Goal: Information Seeking & Learning: Learn about a topic

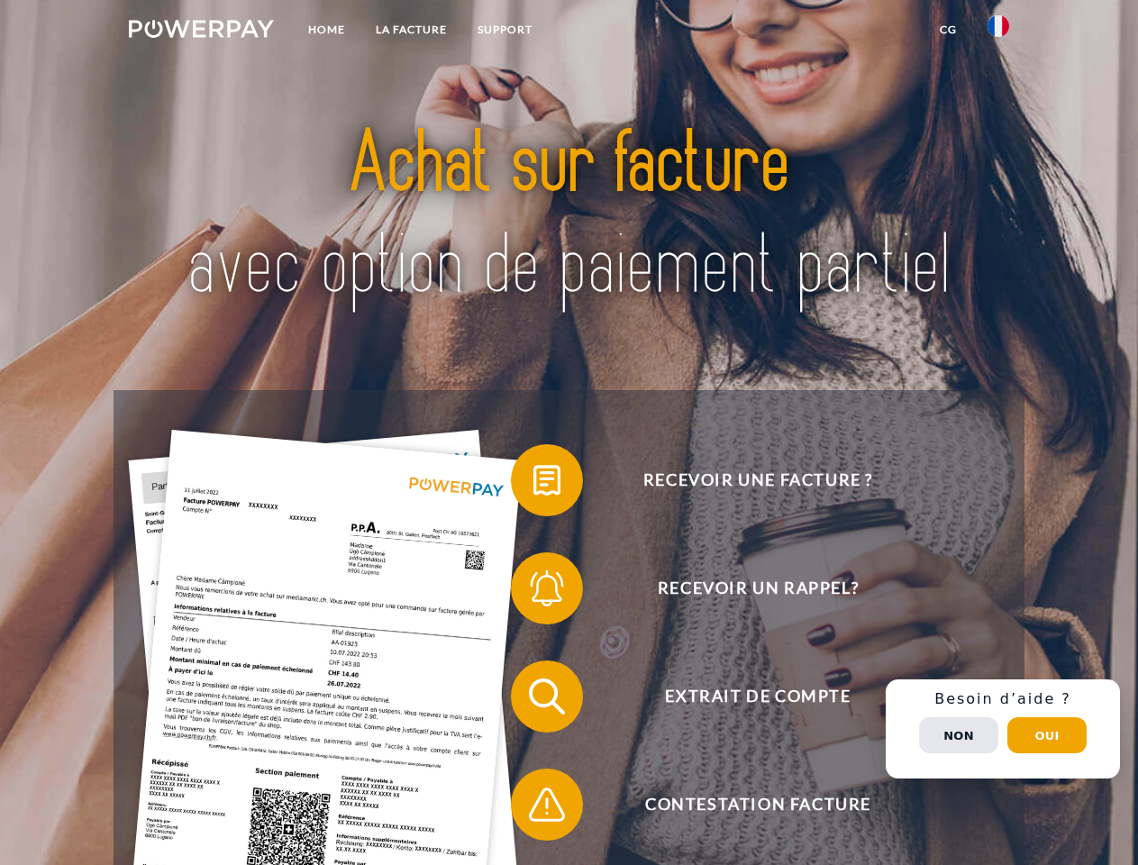
click at [201, 32] on img at bounding box center [201, 29] width 145 height 18
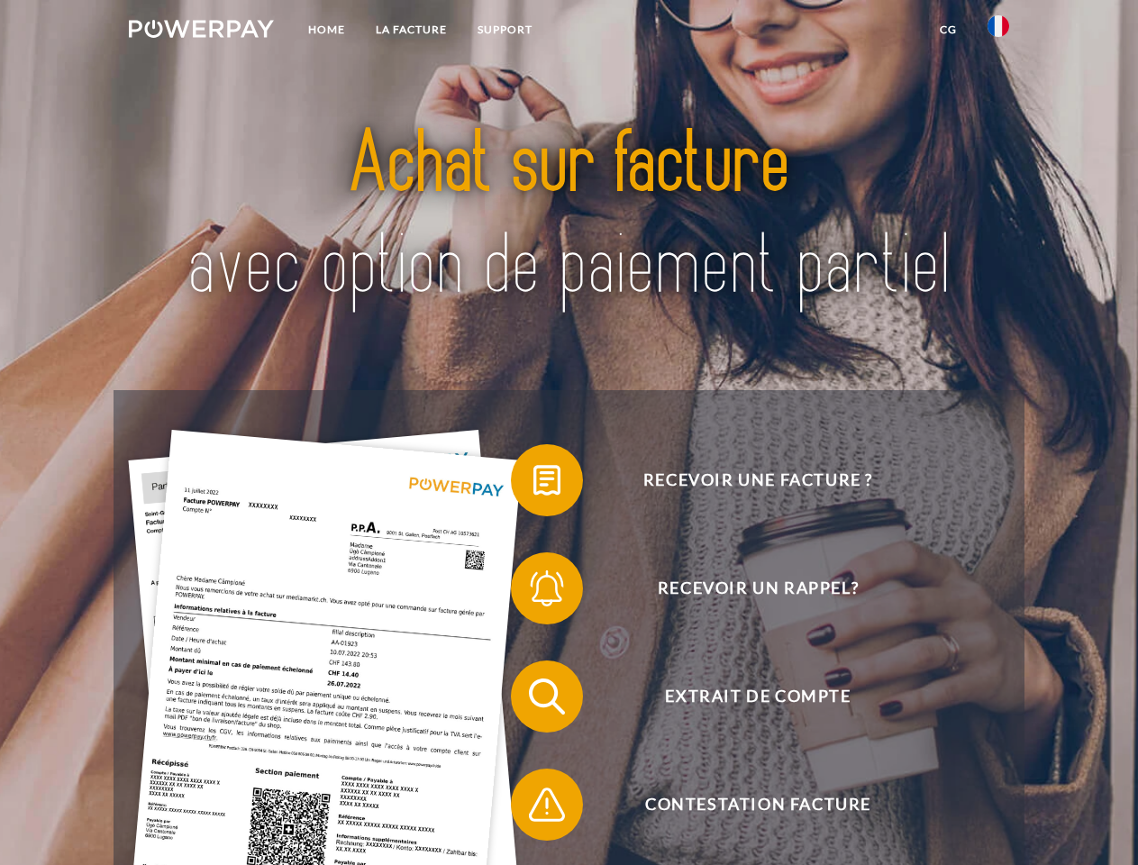
click at [999, 32] on img at bounding box center [999, 26] width 22 height 22
click at [948, 30] on link "CG" at bounding box center [949, 30] width 48 height 32
click at [534, 484] on span at bounding box center [520, 480] width 90 height 90
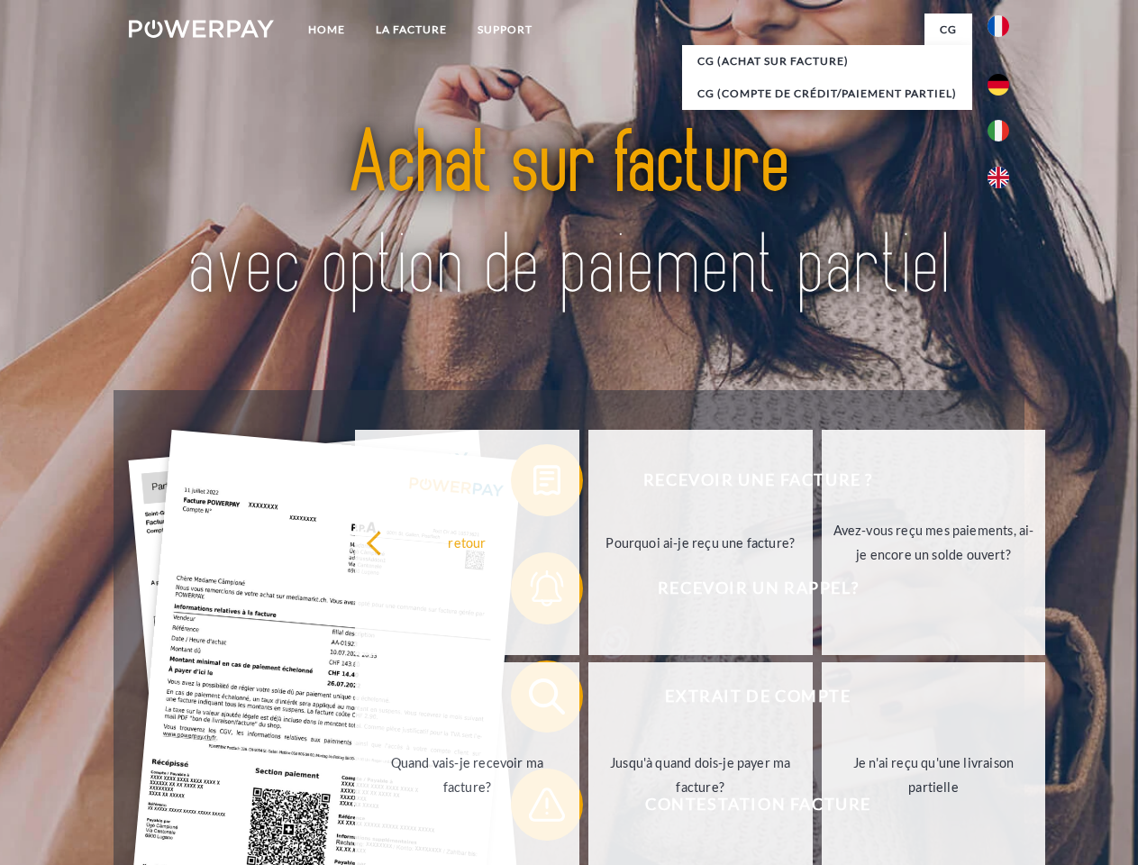
click at [534, 592] on div "Recevoir une facture ? Recevoir un rappel? Extrait de compte retour" at bounding box center [569, 750] width 910 height 721
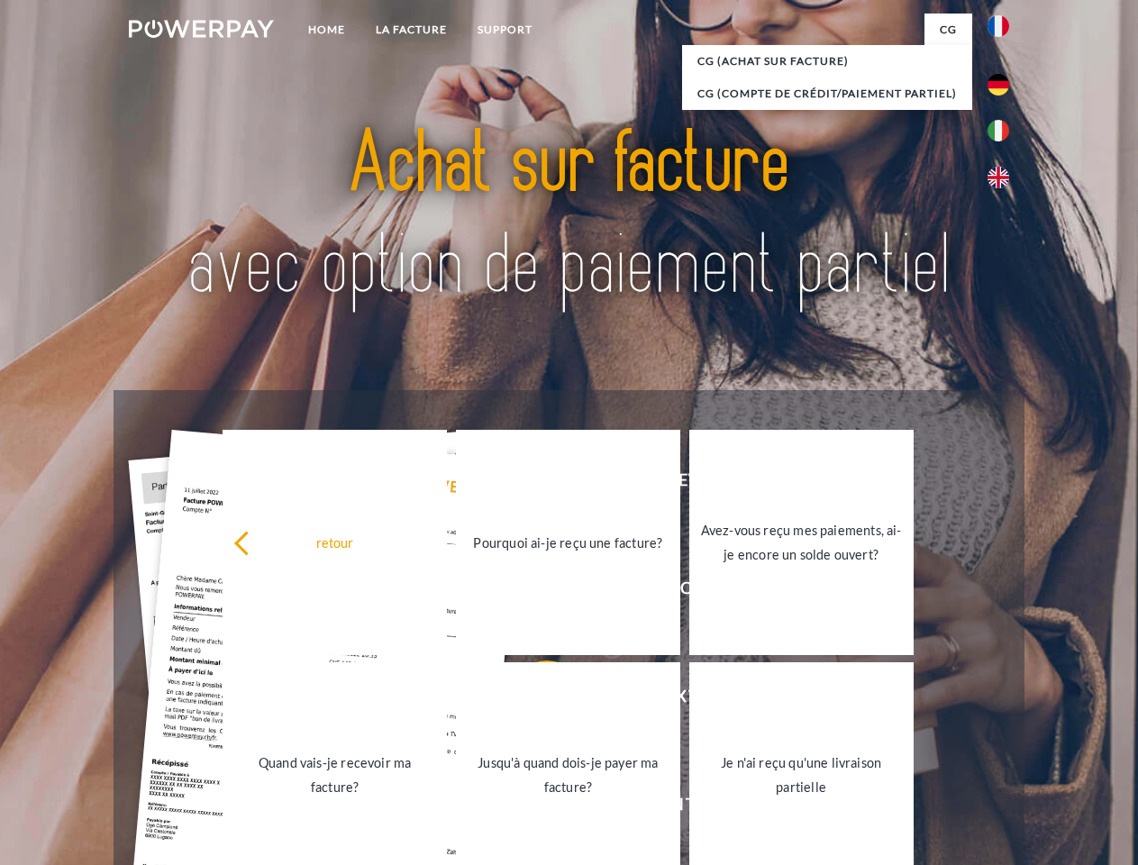
click at [534, 700] on link "Jusqu'à quand dois-je payer ma facture?" at bounding box center [568, 774] width 224 height 225
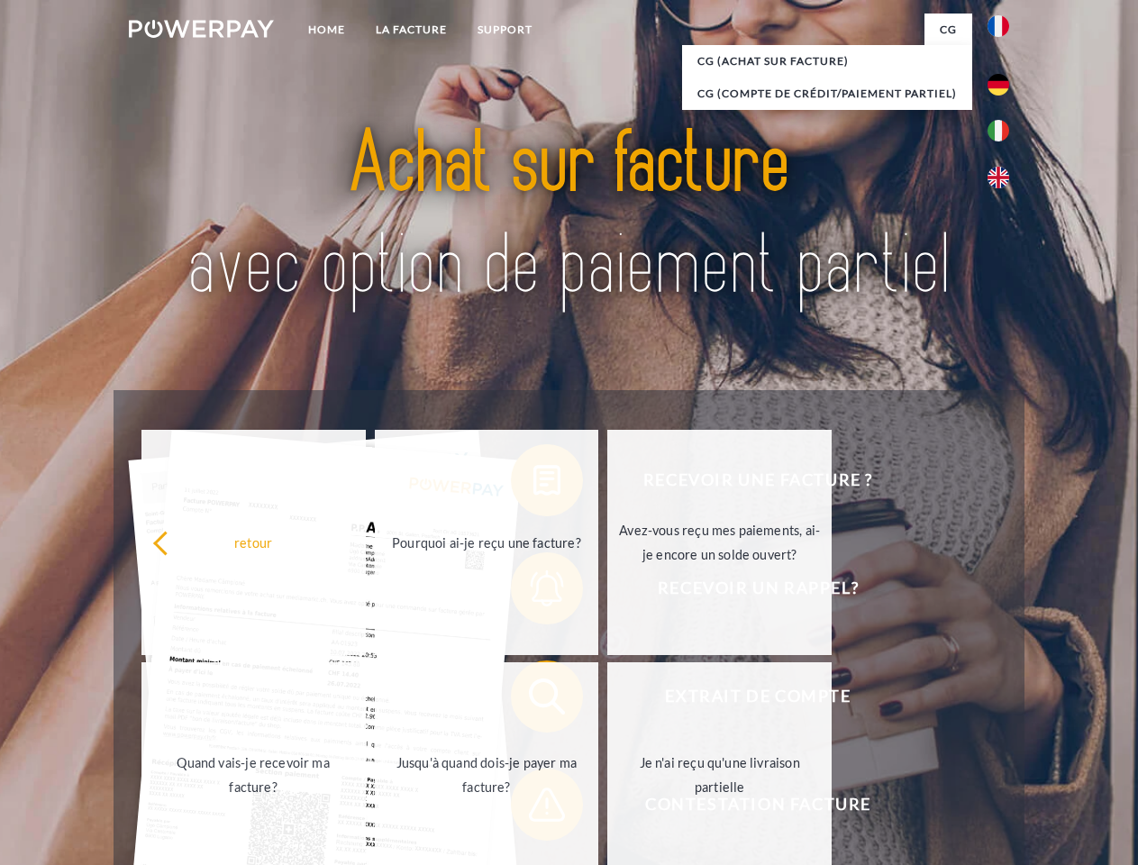
click at [534, 808] on span at bounding box center [520, 805] width 90 height 90
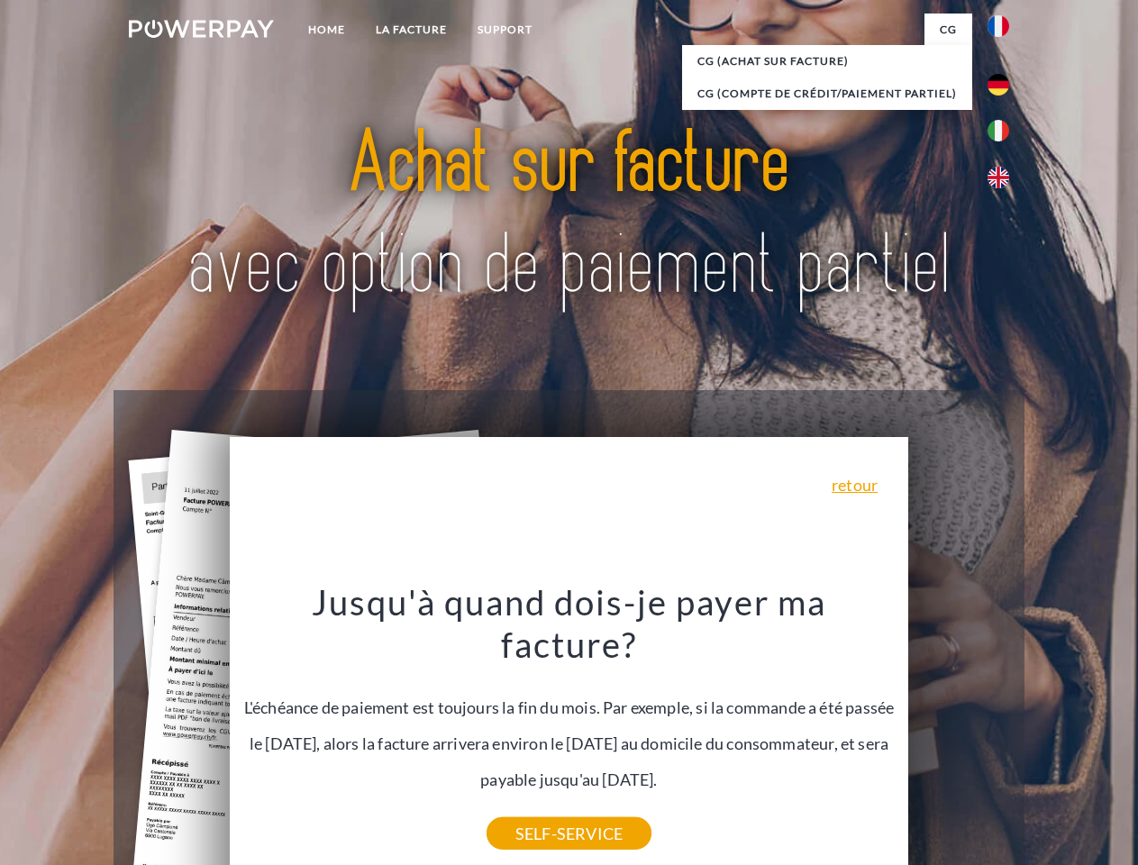
click at [1003, 729] on div "Recevoir une facture ? Recevoir un rappel? Extrait de compte retour" at bounding box center [569, 750] width 910 height 721
click at [959, 733] on span "Extrait de compte" at bounding box center [758, 697] width 442 height 72
click at [1047, 735] on header "Home LA FACTURE Support" at bounding box center [569, 622] width 1138 height 1245
